Goal: Find specific page/section: Find specific page/section

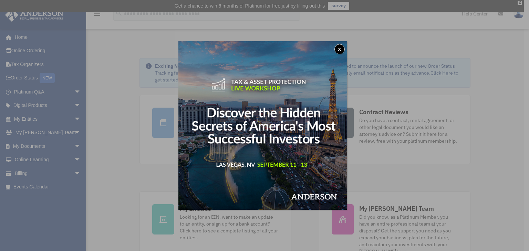
click at [341, 51] on button "x" at bounding box center [339, 49] width 10 height 10
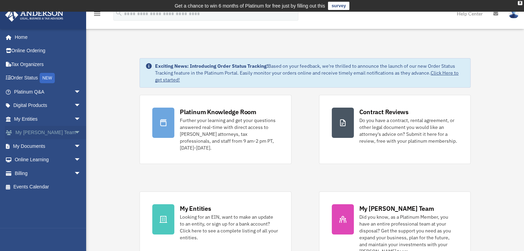
click at [51, 133] on link "My Anderson Team arrow_drop_down" at bounding box center [48, 133] width 86 height 14
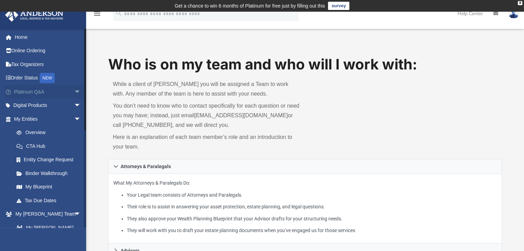
click at [74, 89] on span "arrow_drop_down" at bounding box center [81, 92] width 14 height 14
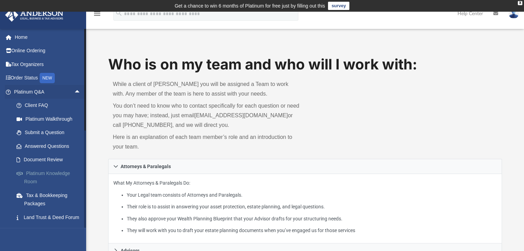
click at [59, 173] on link "Platinum Knowledge Room" at bounding box center [51, 178] width 82 height 22
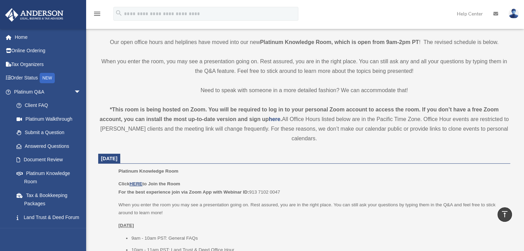
scroll to position [210, 0]
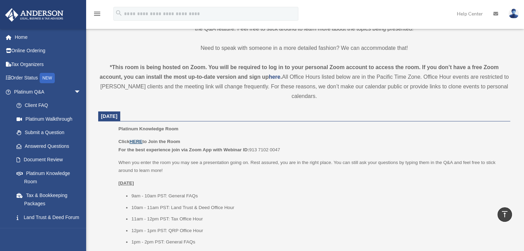
click at [137, 141] on u "HERE" at bounding box center [136, 141] width 13 height 5
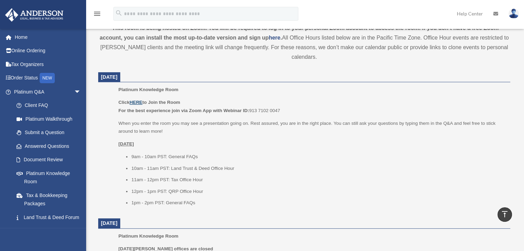
scroll to position [279, 0]
